Goal: Complete application form

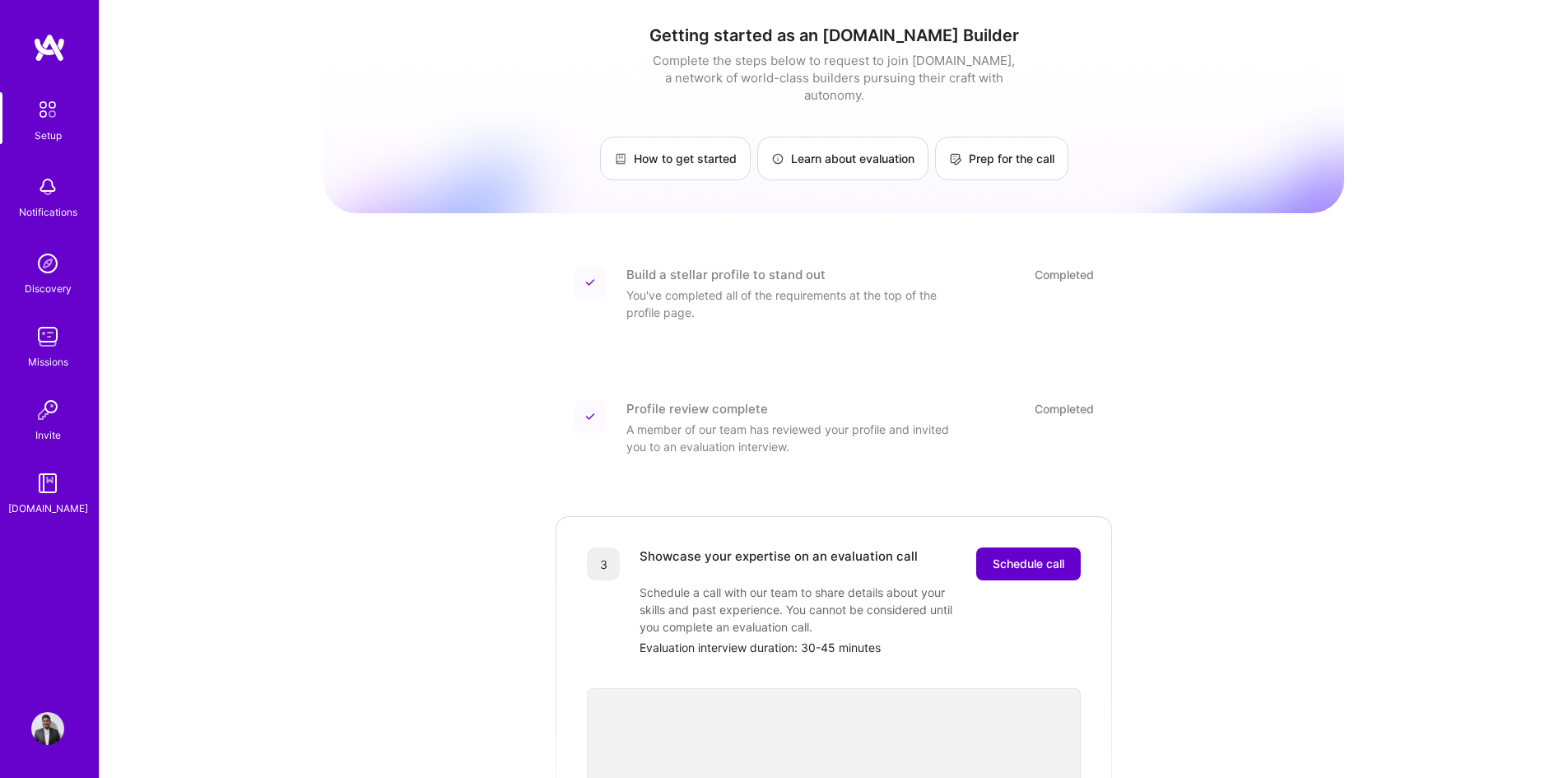
click at [1018, 556] on span "Schedule call" at bounding box center [1028, 564] width 72 height 16
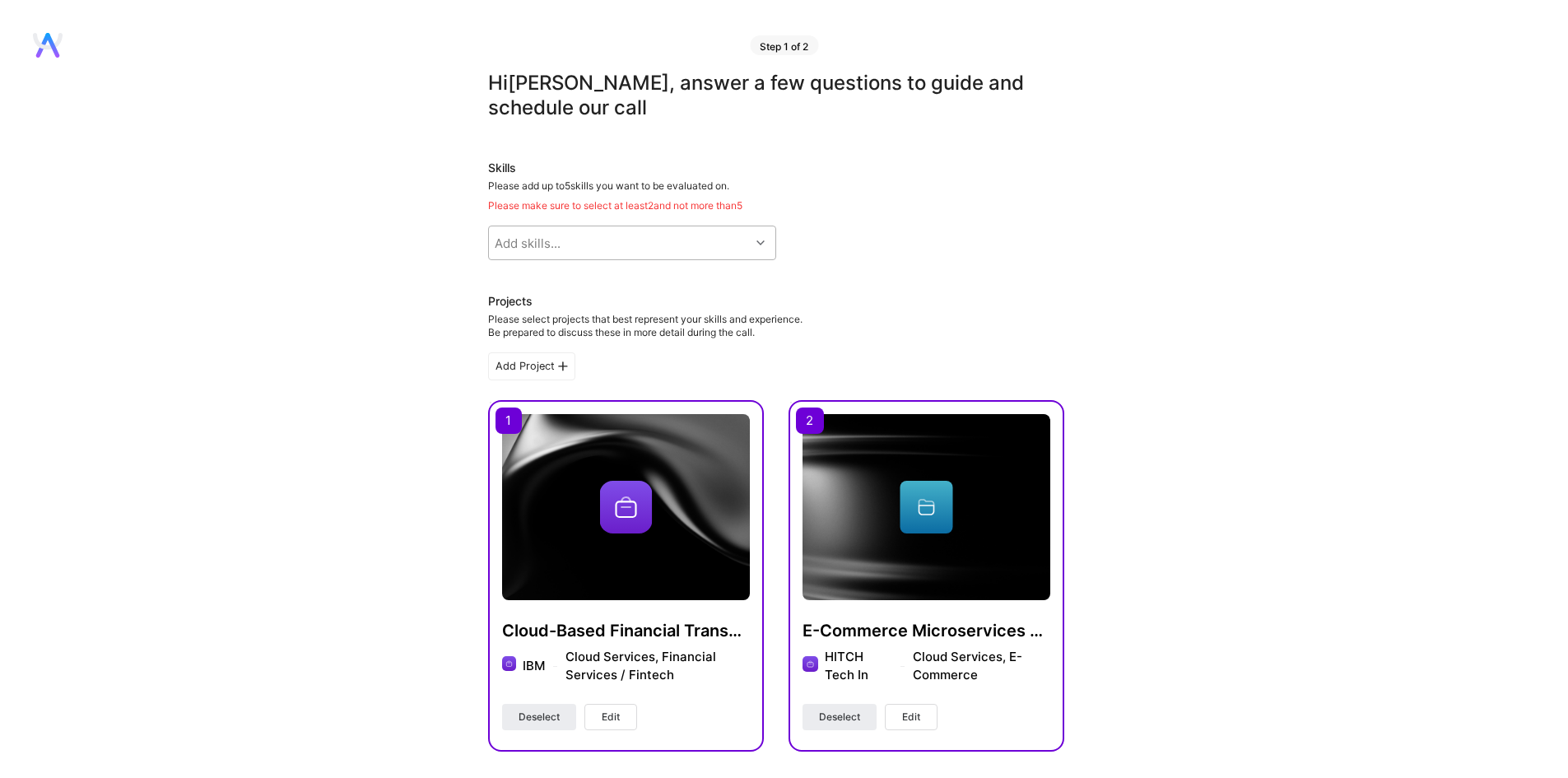
click at [757, 239] on icon at bounding box center [761, 243] width 9 height 9
type input "pytho"
click at [520, 282] on div "Python" at bounding box center [632, 285] width 268 height 17
checkbox input "true"
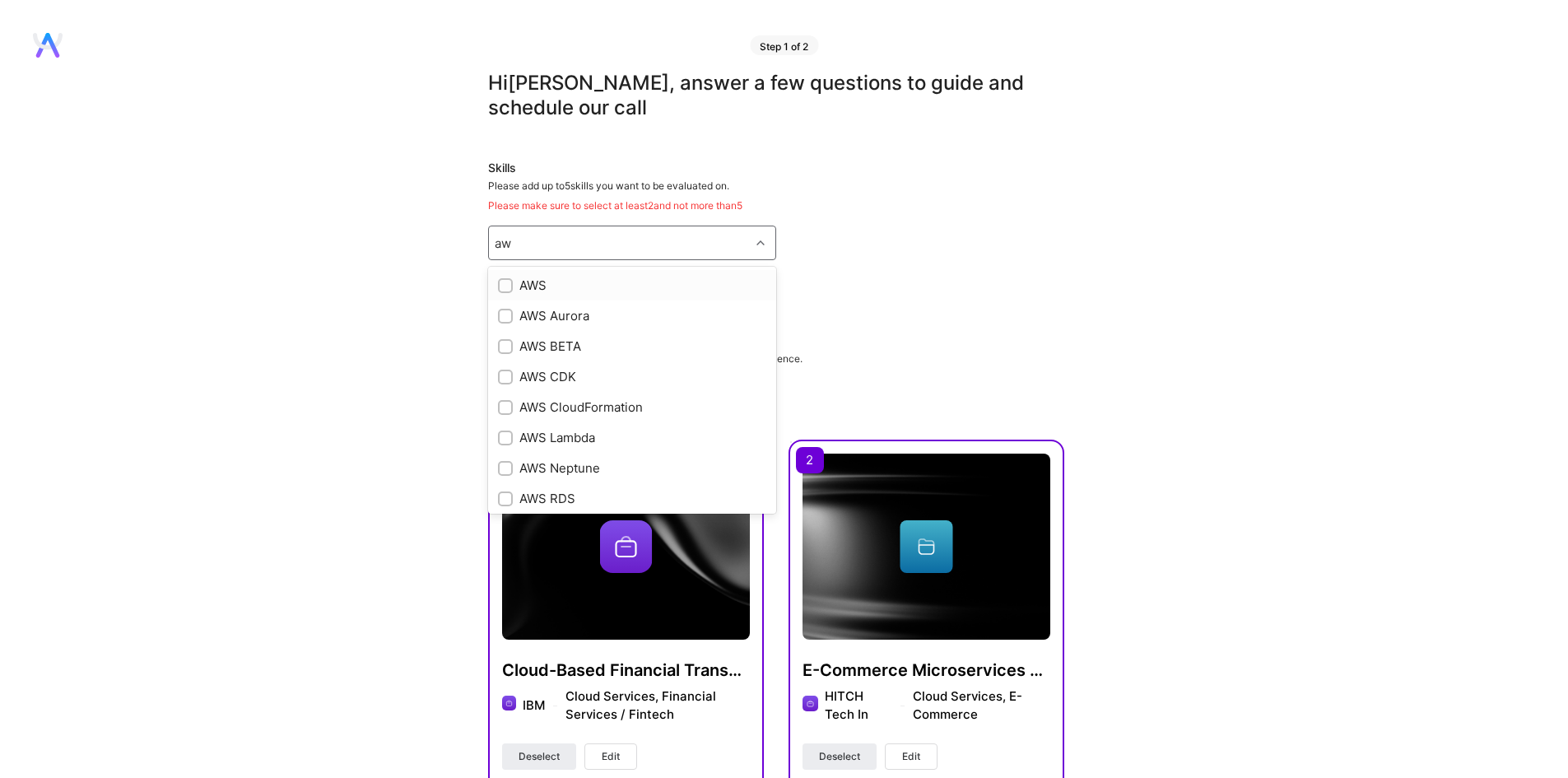
type input "aws"
click at [532, 282] on div "AWS" at bounding box center [632, 285] width 268 height 17
checkbox input "true"
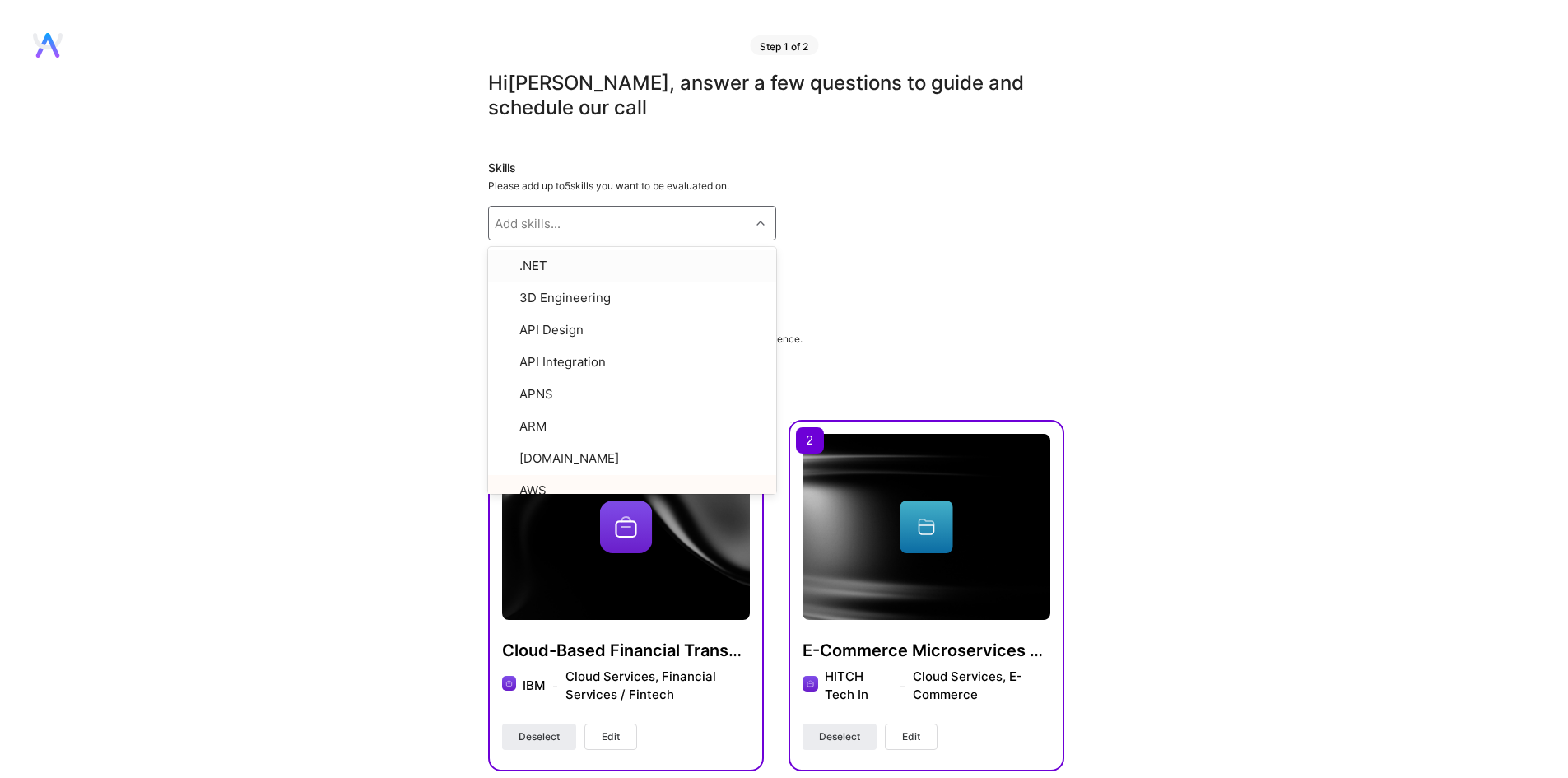
type input "J"
click at [503, 313] on input "checkbox" at bounding box center [507, 316] width 11 height 11
checkbox input "true"
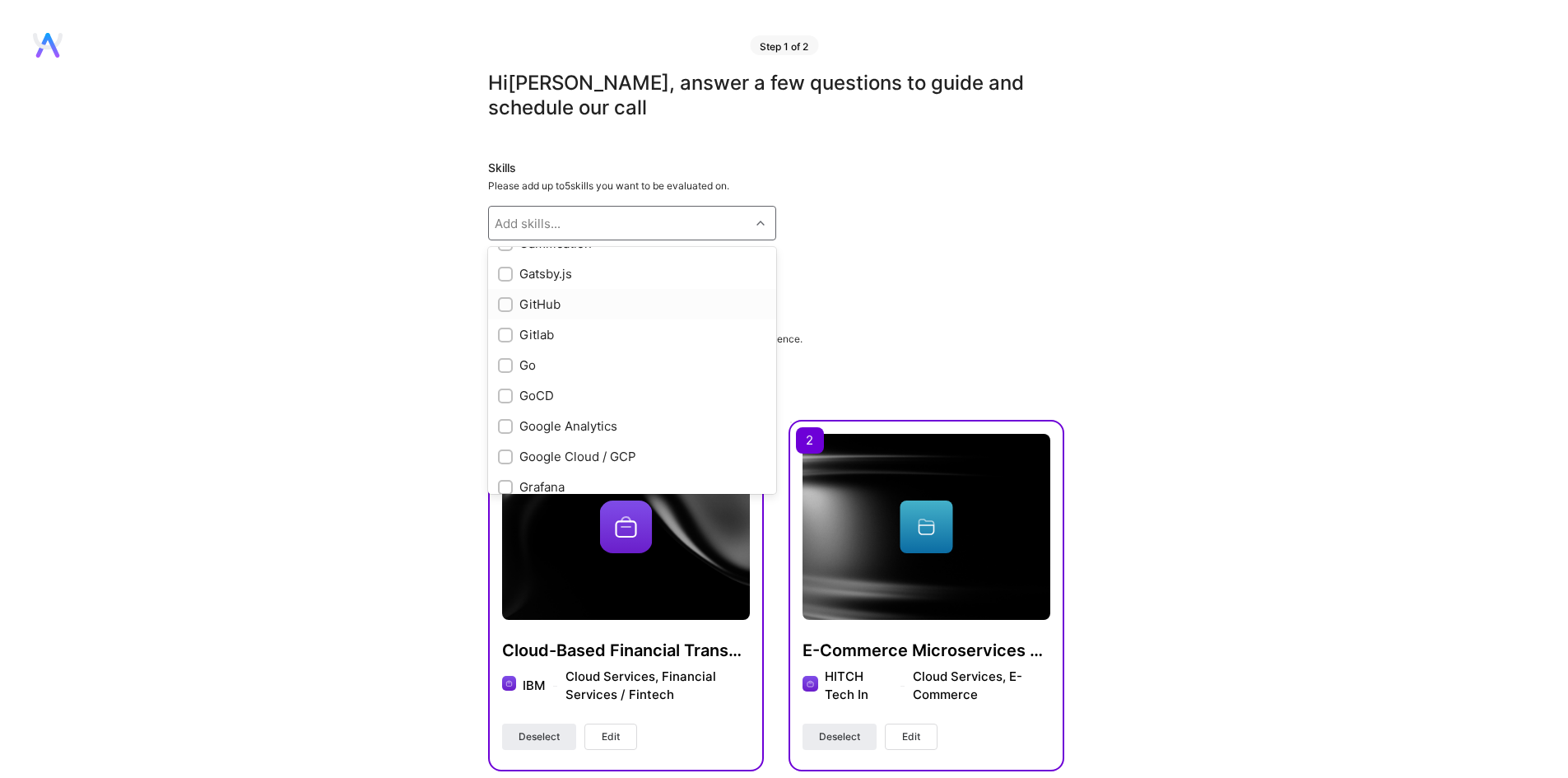
click at [501, 309] on input "checkbox" at bounding box center [507, 305] width 11 height 11
checkbox input "true"
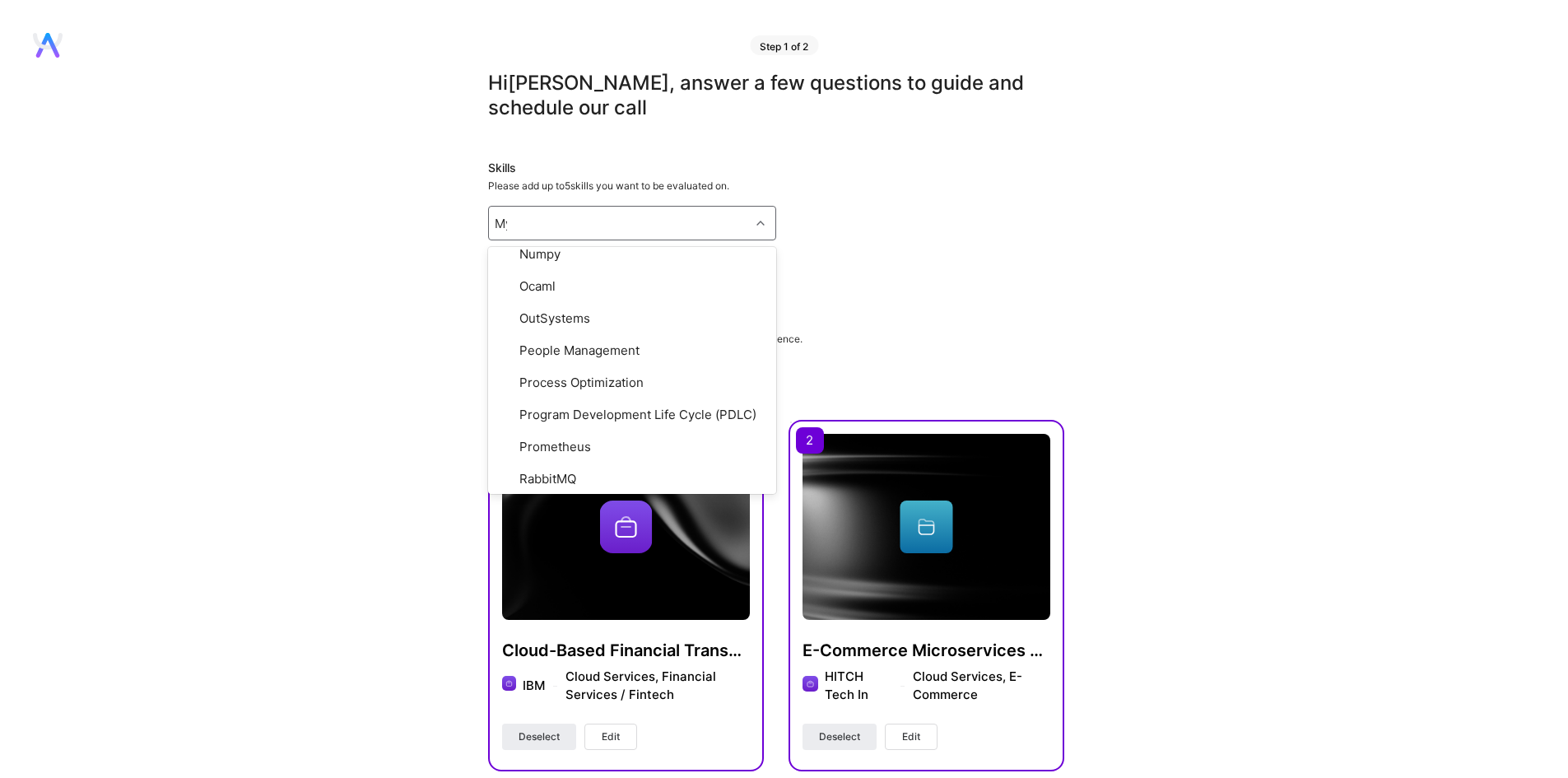
scroll to position [0, 0]
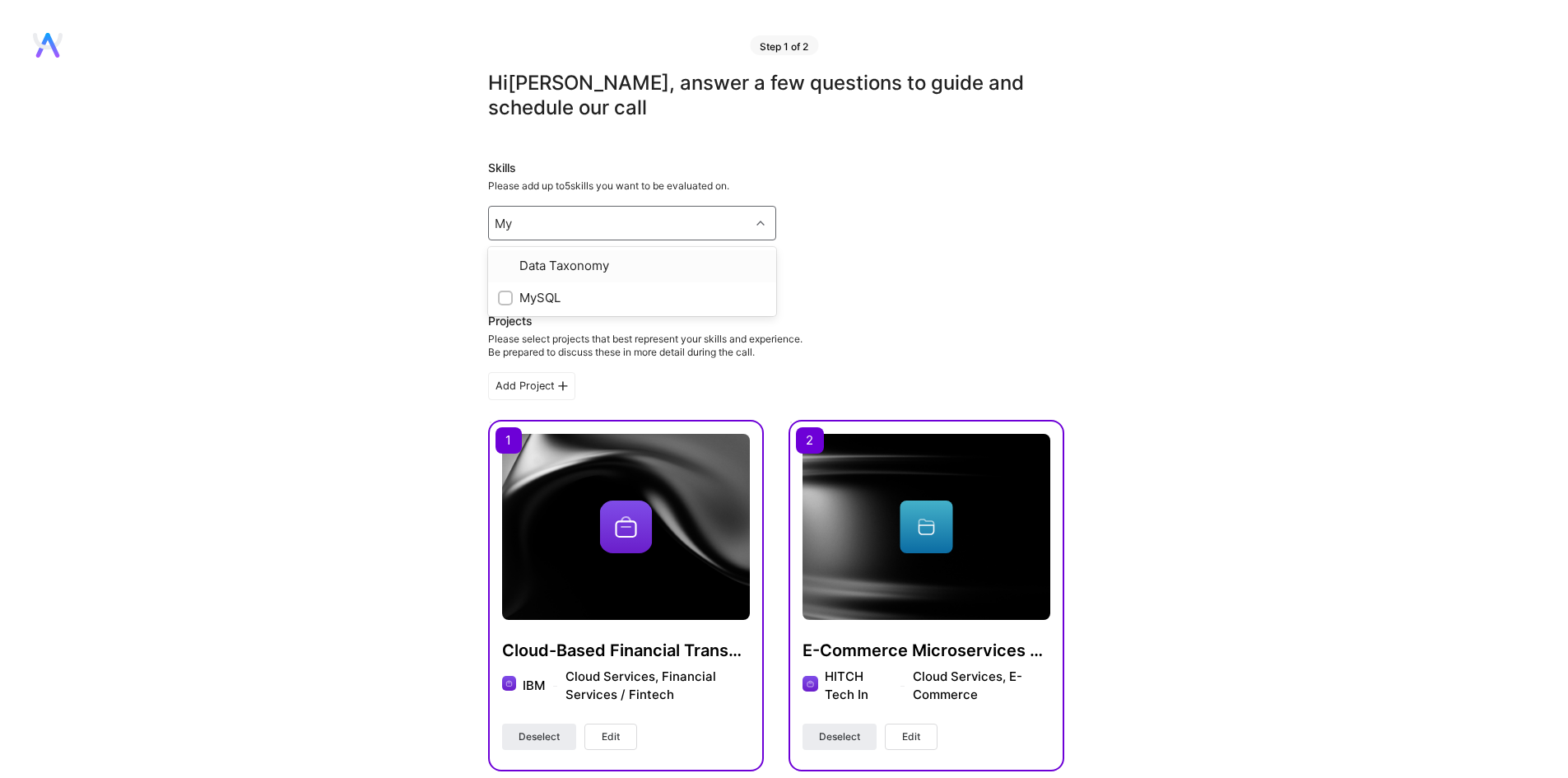
type input "MyS"
click at [616, 258] on div "MySQL" at bounding box center [632, 265] width 288 height 30
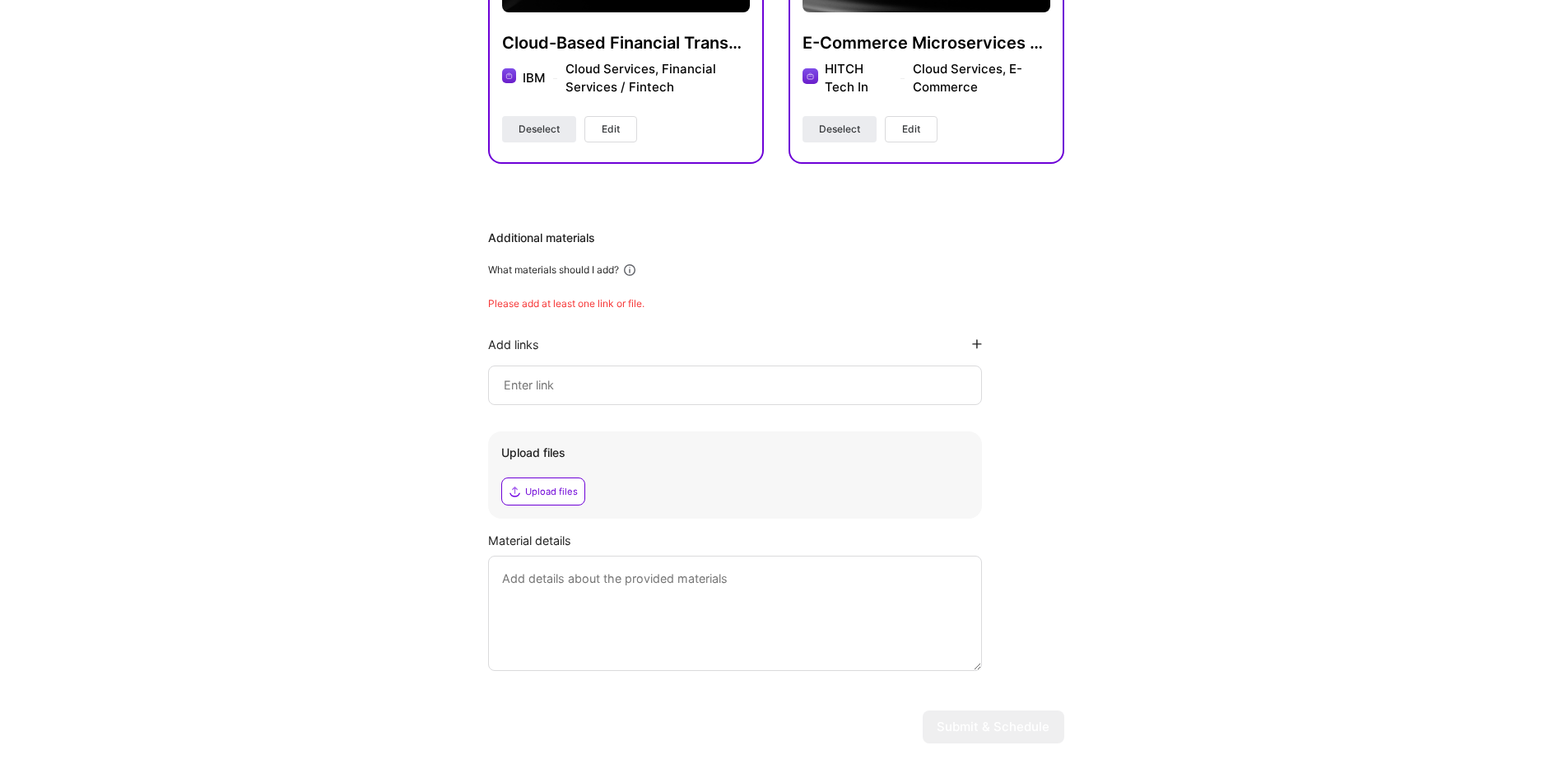
scroll to position [576, 0]
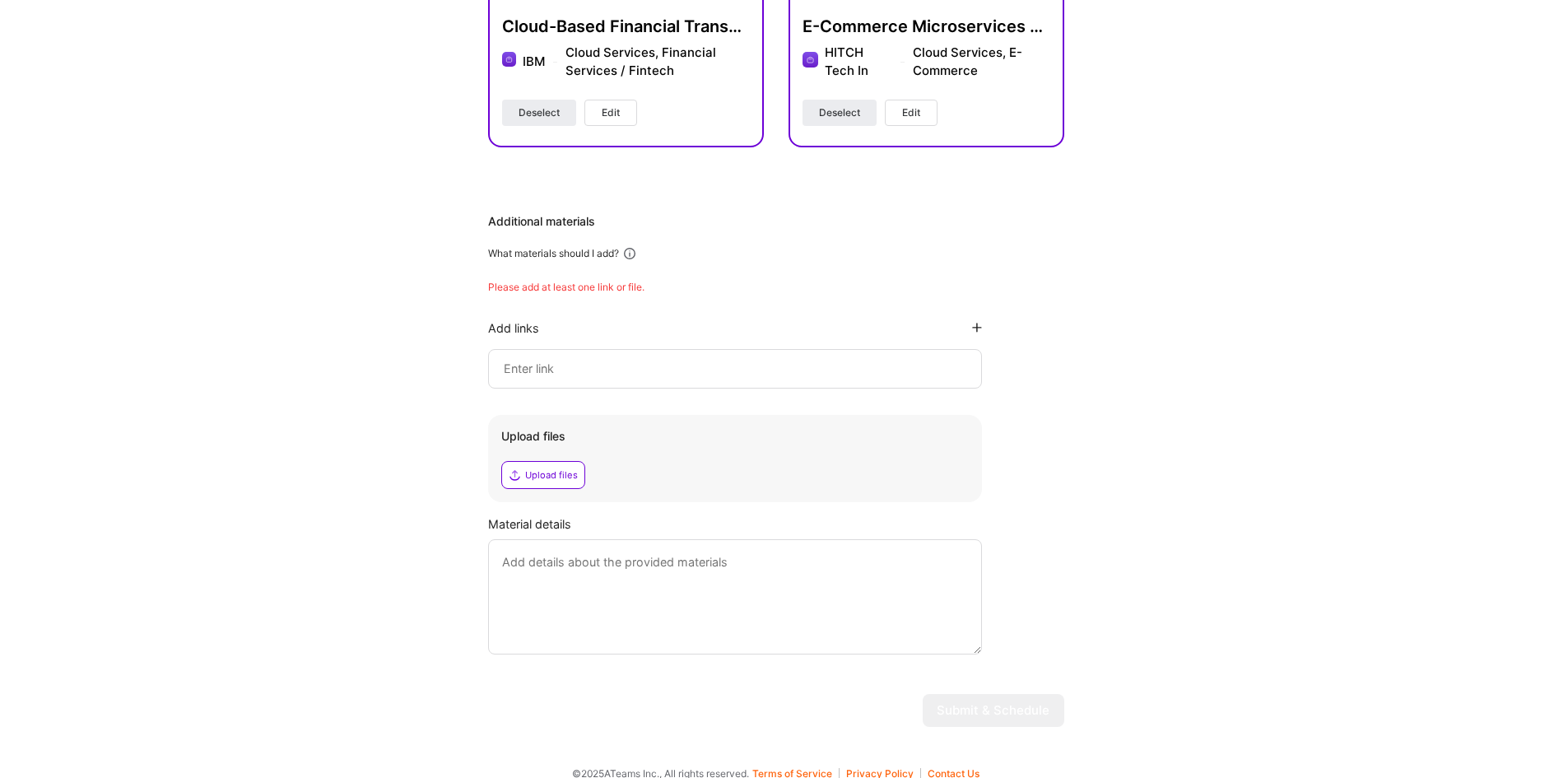
click at [600, 370] on input at bounding box center [735, 368] width 466 height 20
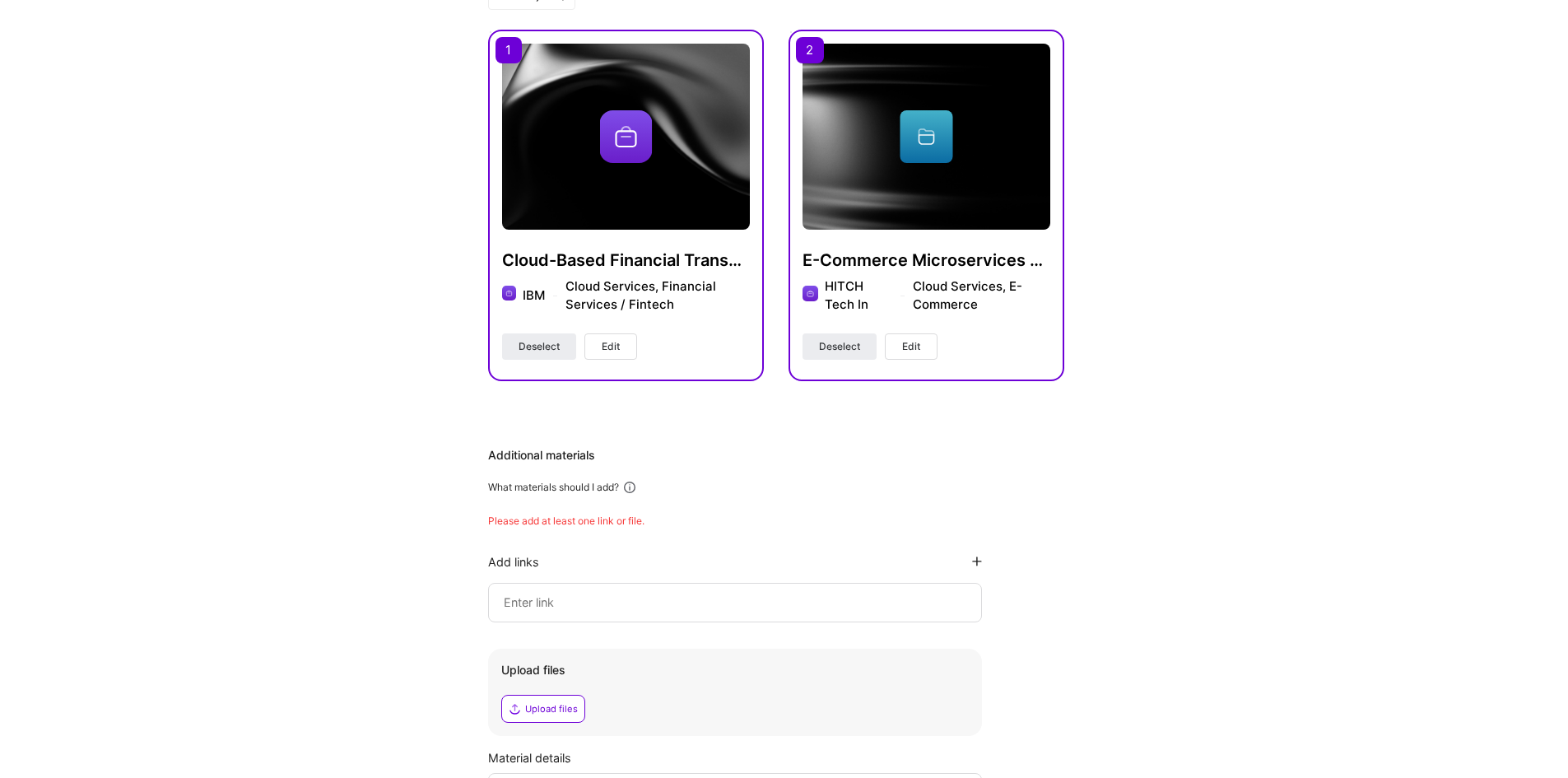
scroll to position [329, 0]
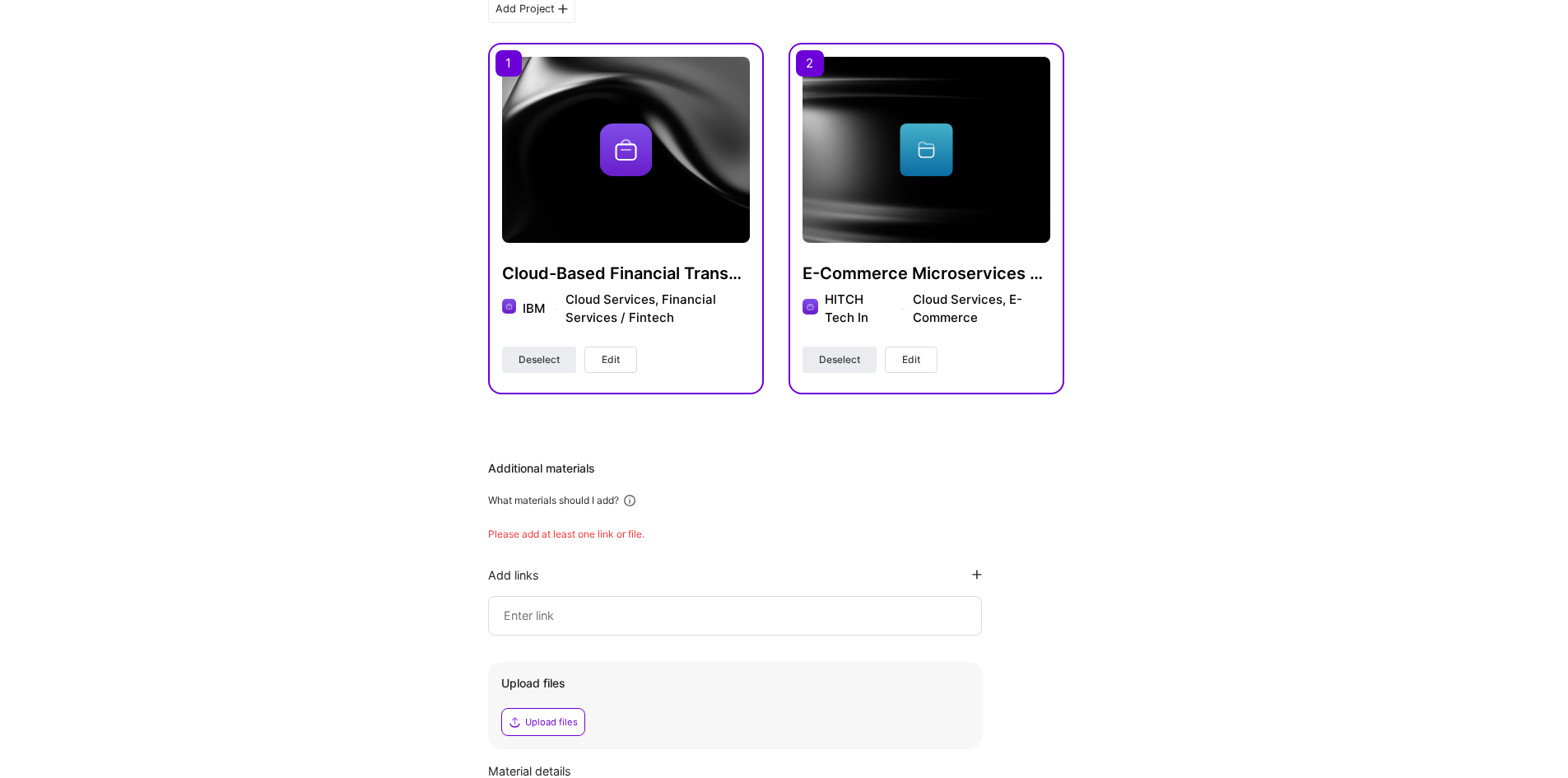
paste input "[URL][DOMAIN_NAME]"
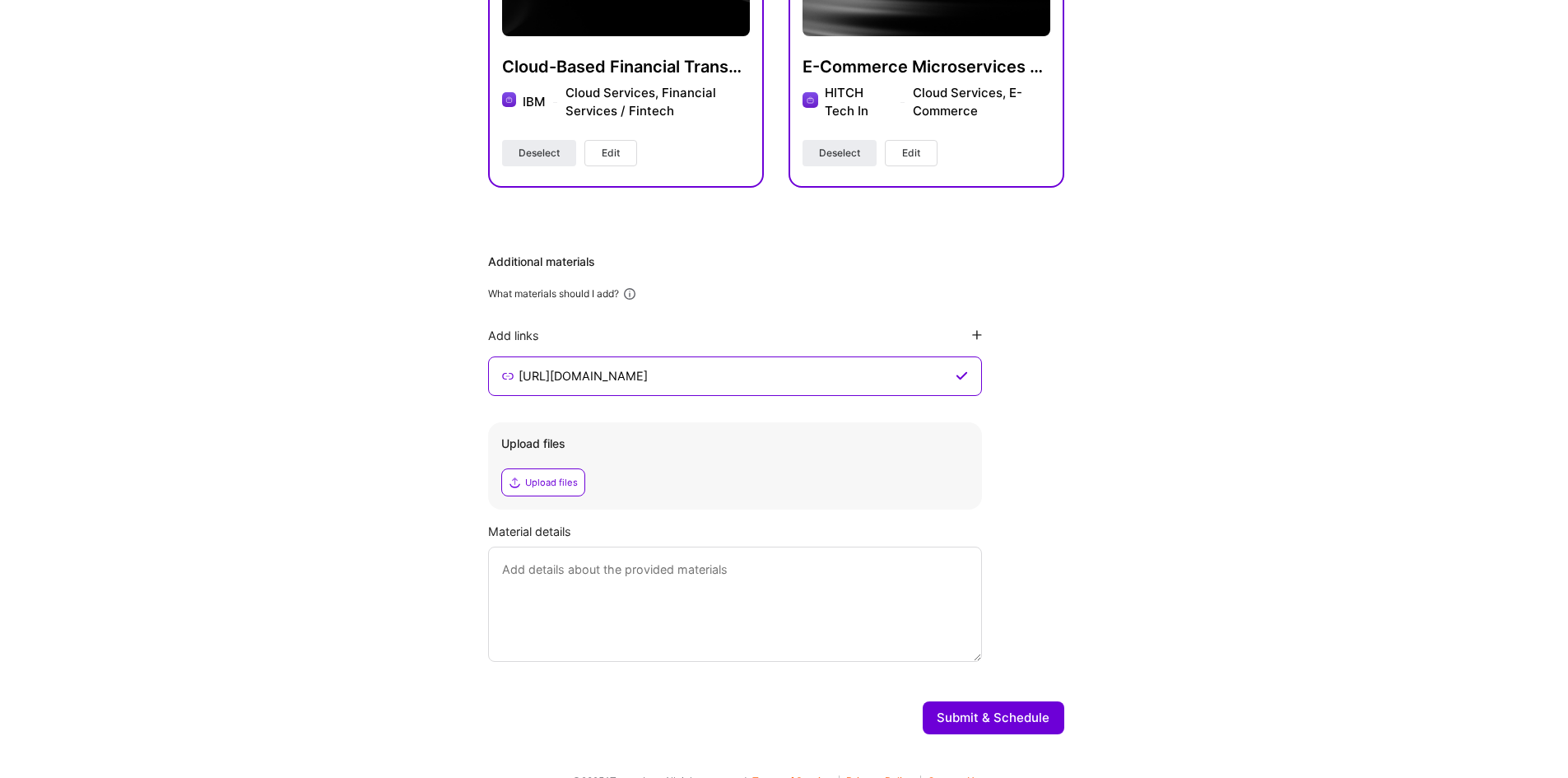
scroll to position [561, 0]
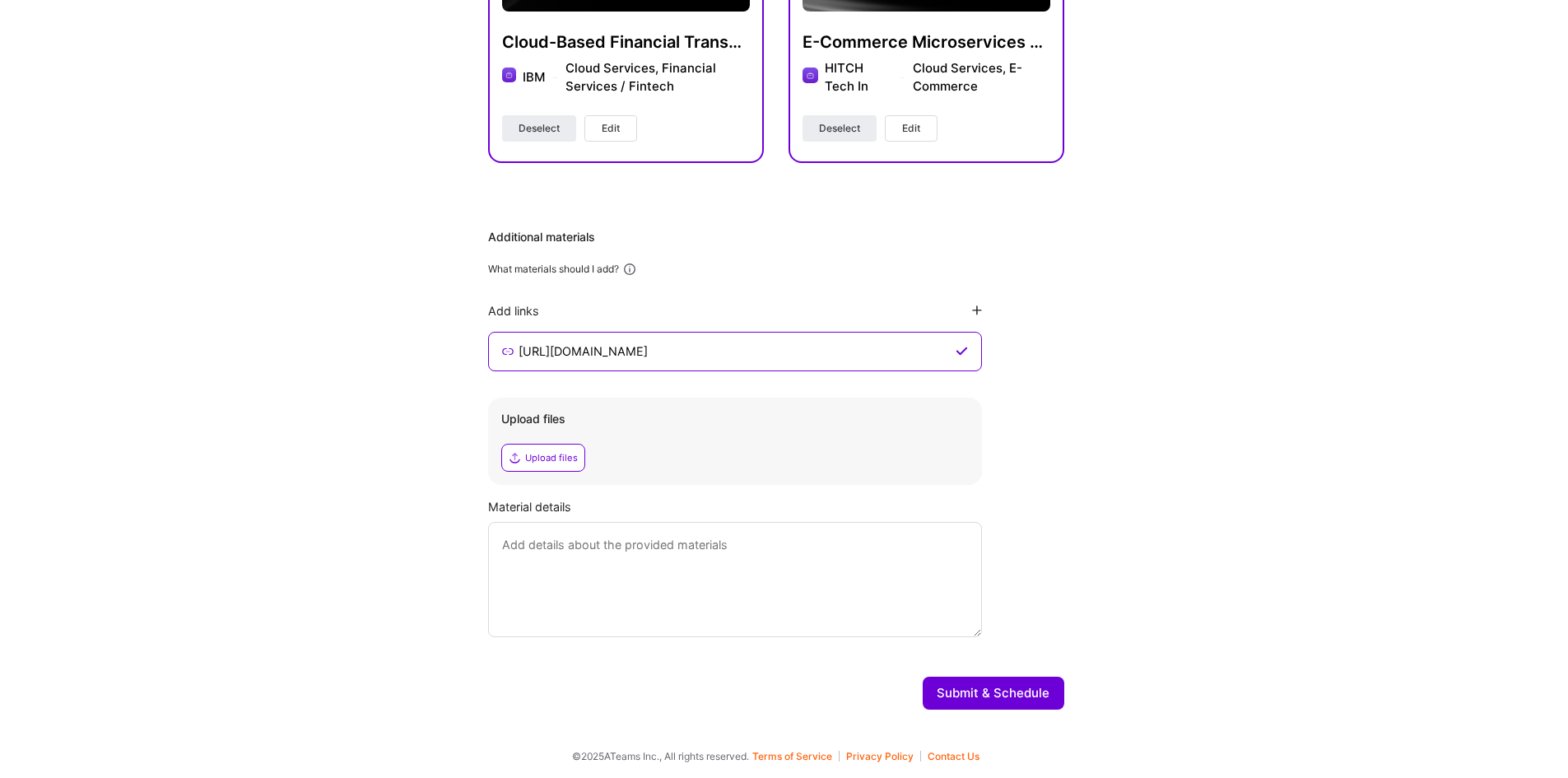
type input "[URL][DOMAIN_NAME]"
click at [999, 691] on button "Submit & Schedule" at bounding box center [994, 693] width 142 height 33
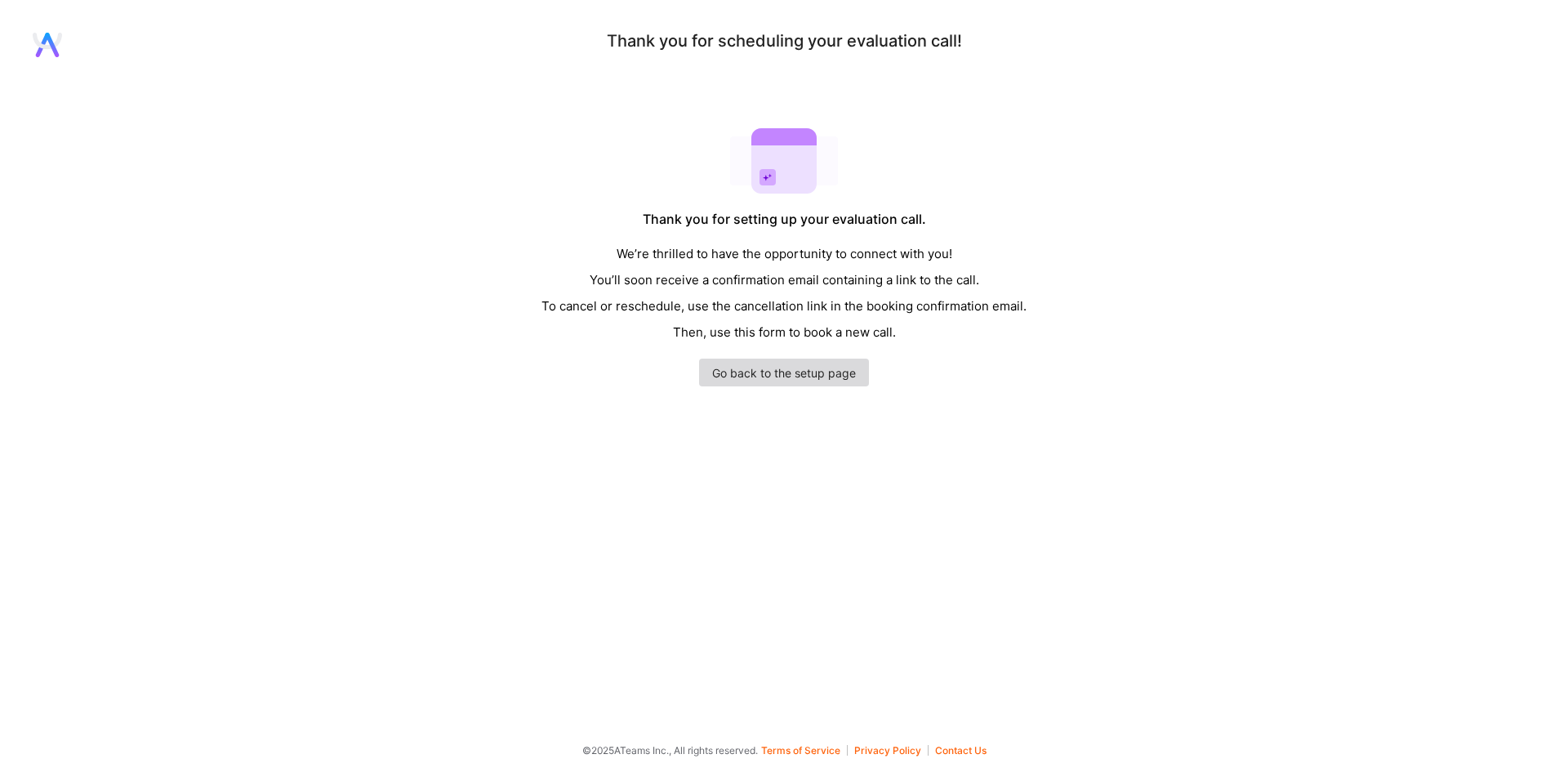
click at [781, 377] on link "Go back to the setup page" at bounding box center [784, 372] width 170 height 28
